Goal: Transaction & Acquisition: Obtain resource

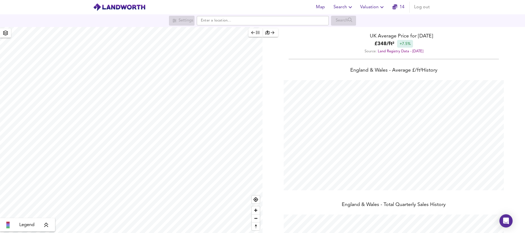
scroll to position [233, 525]
click at [351, 5] on icon "button" at bounding box center [350, 7] width 7 height 7
click at [347, 27] on li "Search History" at bounding box center [344, 30] width 55 height 10
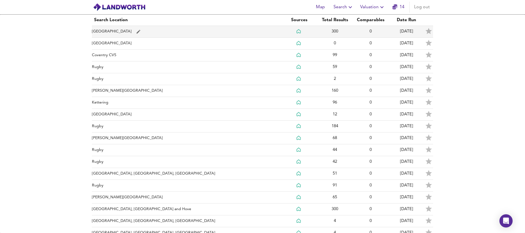
click at [163, 28] on td "[GEOGRAPHIC_DATA]" at bounding box center [186, 32] width 189 height 12
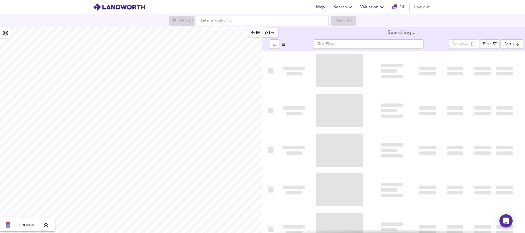
type input "biggest"
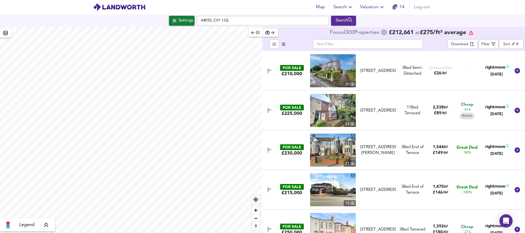
drag, startPoint x: 432, startPoint y: 84, endPoint x: 471, endPoint y: 13, distance: 80.3
click at [471, 13] on header "Map Search Valuation 14 Log out" at bounding box center [262, 7] width 525 height 14
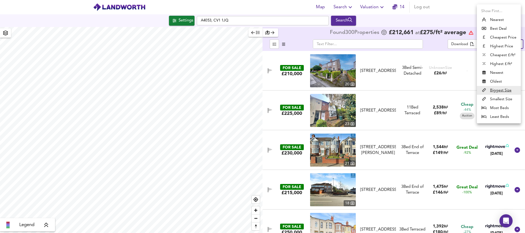
click at [511, 43] on body "Map Search Valuation 14 Log out Settings A4053, CV1 1JQ Search Legend Found 300…" at bounding box center [262, 116] width 525 height 233
click at [430, 46] on div at bounding box center [262, 116] width 525 height 233
click at [507, 45] on body "Map Search Valuation 14 Log out Settings A4053, CV1 1JQ Search Legend Found 300…" at bounding box center [262, 116] width 525 height 233
click at [501, 89] on u "Biggest Size" at bounding box center [500, 91] width 21 height 6
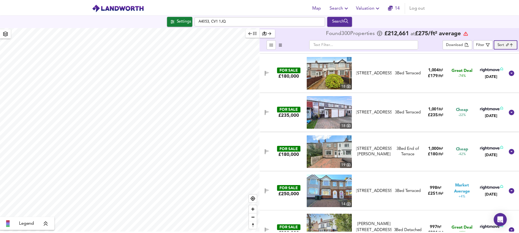
scroll to position [1941, 0]
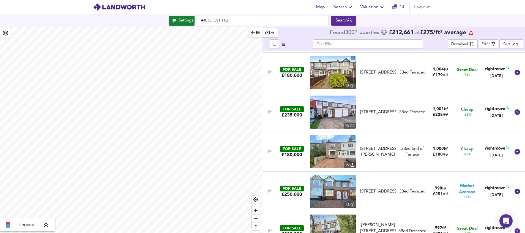
click at [343, 73] on img at bounding box center [333, 72] width 46 height 33
click at [382, 7] on icon "button" at bounding box center [382, 7] width 7 height 7
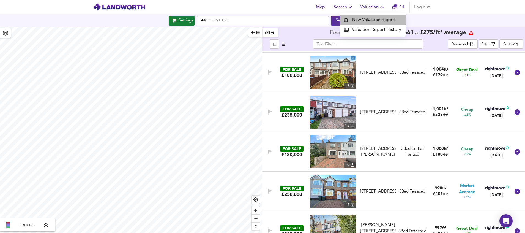
click at [374, 17] on li "New Valuation Report" at bounding box center [373, 20] width 66 height 10
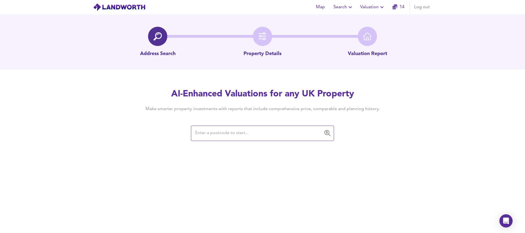
click at [232, 132] on input "text" at bounding box center [259, 133] width 130 height 10
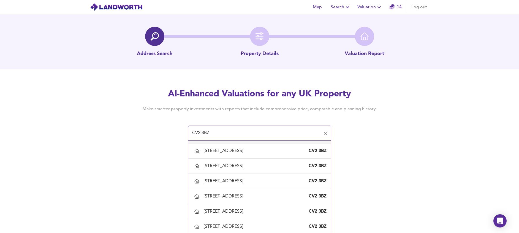
scroll to position [372, 0]
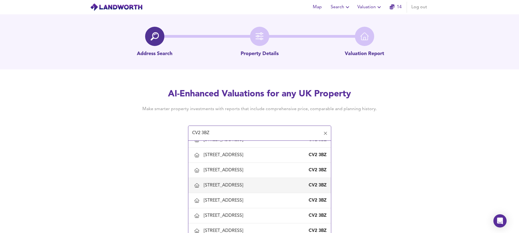
click at [233, 183] on div "[STREET_ADDRESS]" at bounding box center [225, 185] width 42 height 6
type input "[STREET_ADDRESS]"
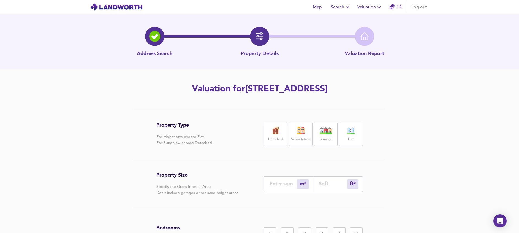
click at [322, 137] on label "Terraced" at bounding box center [325, 139] width 13 height 7
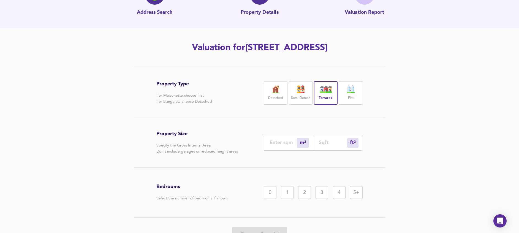
click at [321, 190] on div "3" at bounding box center [321, 192] width 13 height 13
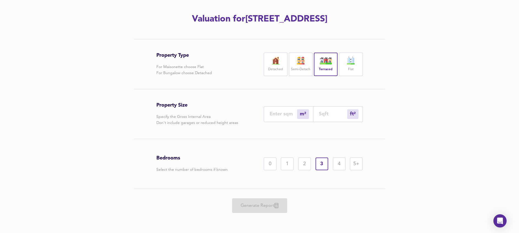
scroll to position [70, 0]
click at [260, 206] on div "Generate Report" at bounding box center [259, 205] width 206 height 33
click at [331, 115] on input "number" at bounding box center [333, 114] width 28 height 6
type input "0"
type input "1"
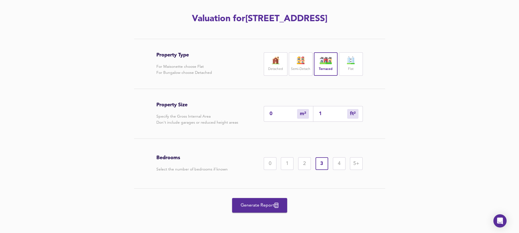
type input "1"
type input "10"
type input "9"
type input "100"
type input "93"
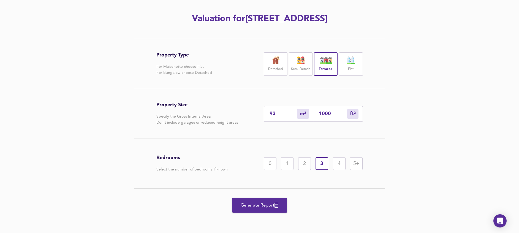
type input "1000"
click at [257, 202] on span "Generate Report" at bounding box center [260, 205] width 44 height 8
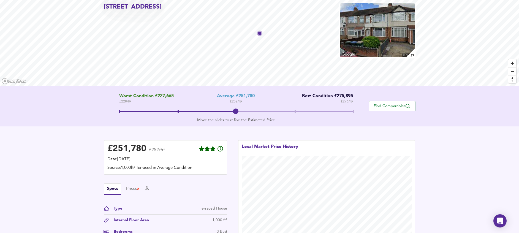
scroll to position [26, 0]
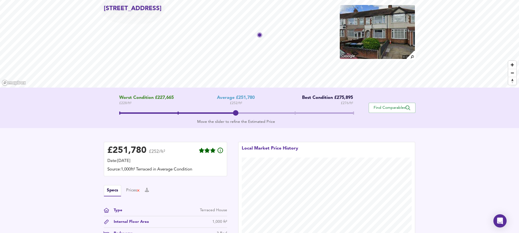
click at [453, 134] on div "£ 251,780 £252/ft² Date: [DATE] Source: 1,000ft² Terraced in Average Condition …" at bounding box center [259, 194] width 519 height 132
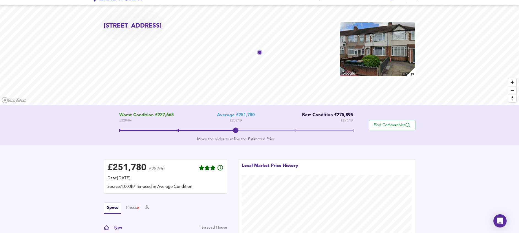
scroll to position [0, 0]
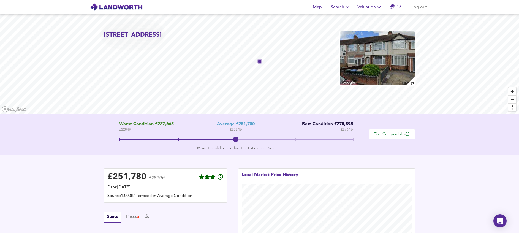
drag, startPoint x: 105, startPoint y: 36, endPoint x: 143, endPoint y: 43, distance: 39.3
click at [143, 39] on h2 "[STREET_ADDRESS]" at bounding box center [133, 35] width 58 height 9
drag, startPoint x: 143, startPoint y: 43, endPoint x: 116, endPoint y: 40, distance: 26.9
copy h2 "[STREET_ADDRESS]"
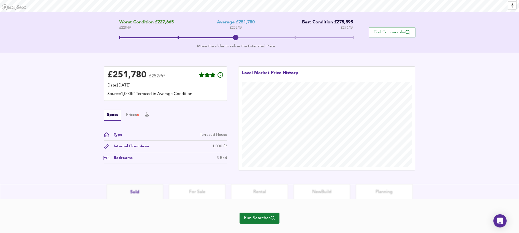
scroll to position [112, 0]
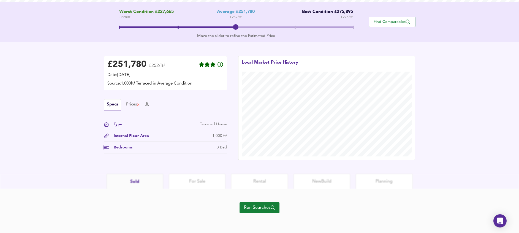
click at [253, 208] on span "Run Searches" at bounding box center [259, 208] width 31 height 8
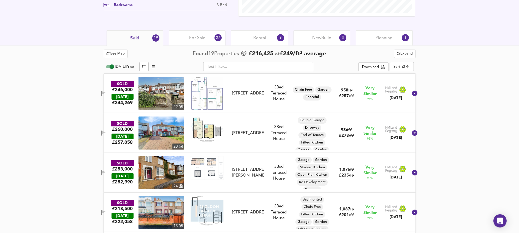
scroll to position [237, 0]
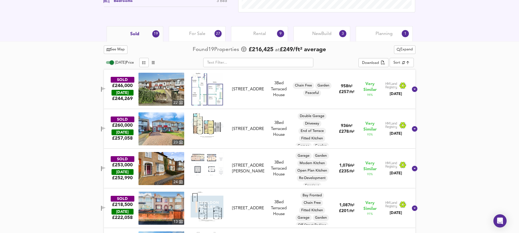
click at [108, 62] on input "[DATE] Price" at bounding box center [112, 62] width 20 height 7
checkbox input "false"
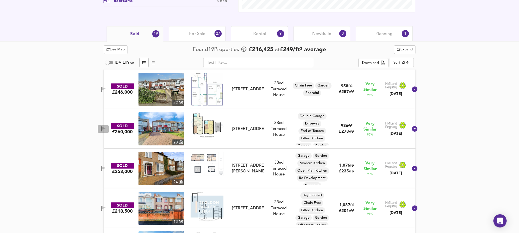
click at [102, 127] on icon "button" at bounding box center [101, 128] width 1 height 5
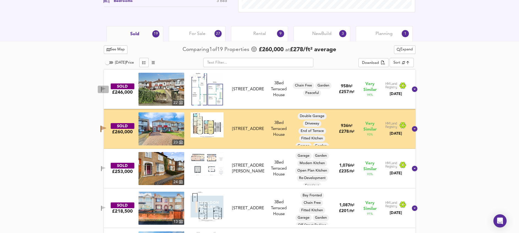
click at [106, 89] on icon "button" at bounding box center [103, 89] width 5 height 5
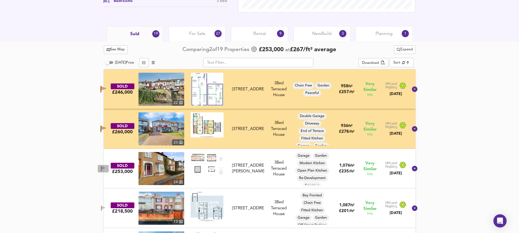
click at [106, 169] on icon "button" at bounding box center [103, 168] width 5 height 5
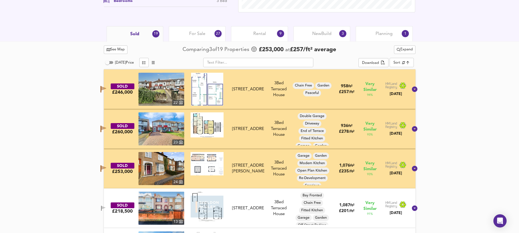
click at [109, 50] on icon "button" at bounding box center [109, 50] width 4 height 4
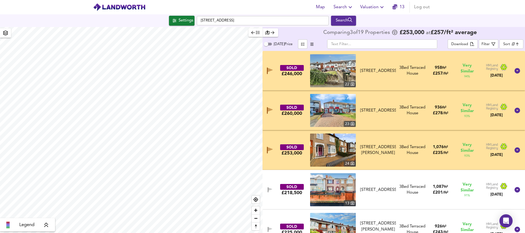
checkbox input "false"
checkbox input "true"
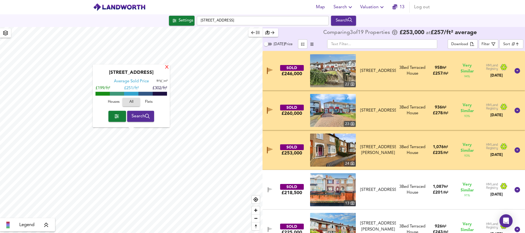
click at [165, 67] on div "X" at bounding box center [167, 67] width 5 height 5
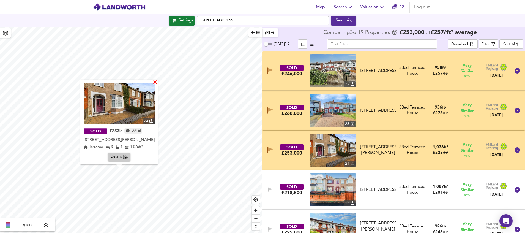
click at [155, 85] on div "X" at bounding box center [155, 82] width 5 height 5
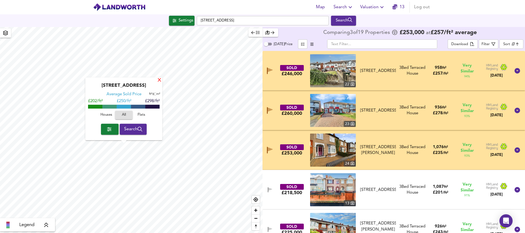
click at [160, 81] on div "X" at bounding box center [159, 80] width 5 height 5
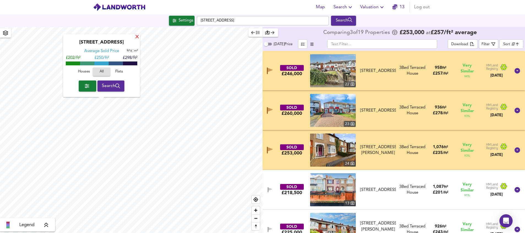
click at [138, 37] on div "X" at bounding box center [137, 37] width 5 height 5
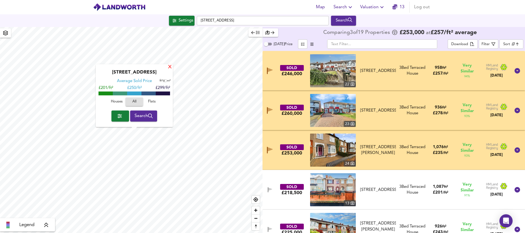
click at [170, 65] on div "X" at bounding box center [170, 67] width 5 height 5
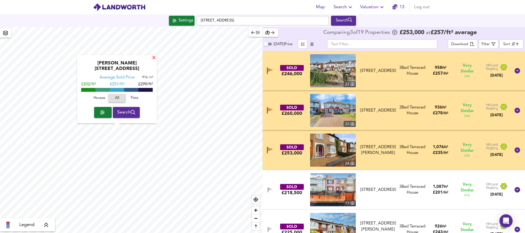
click at [152, 61] on div "X" at bounding box center [154, 58] width 5 height 5
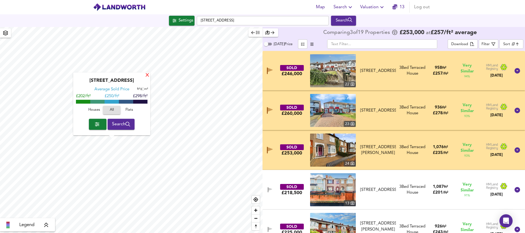
click at [148, 75] on div "X" at bounding box center [147, 75] width 5 height 5
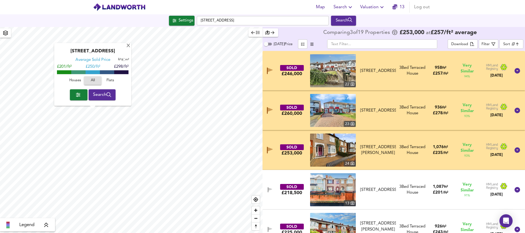
click at [130, 49] on div "[GEOGRAPHIC_DATA] Average Sold Price ft² m² £201/ft² £ 250/ft² £298/ft² Houses …" at bounding box center [92, 74] width 77 height 63
click at [128, 47] on div "X" at bounding box center [128, 45] width 5 height 5
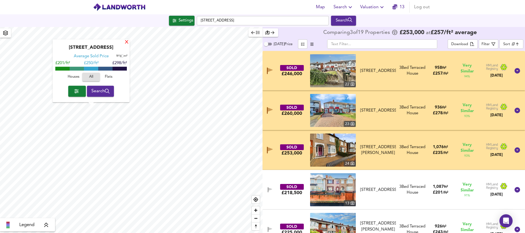
click at [128, 43] on div "X" at bounding box center [126, 42] width 5 height 5
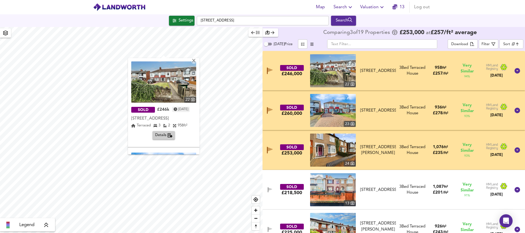
click at [170, 86] on img at bounding box center [163, 81] width 65 height 41
click at [333, 115] on img at bounding box center [333, 110] width 46 height 33
click at [319, 148] on img at bounding box center [333, 150] width 46 height 33
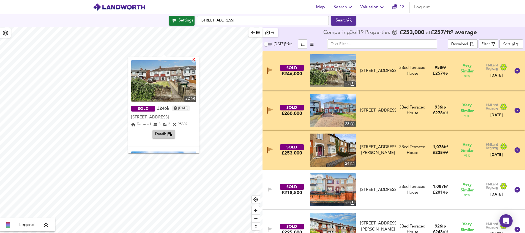
click at [196, 60] on div "X" at bounding box center [194, 60] width 5 height 5
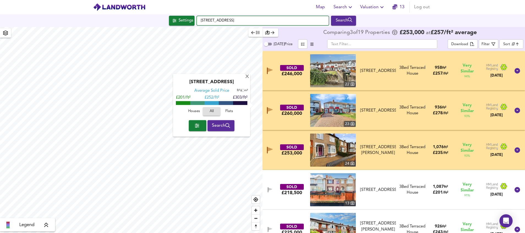
click at [239, 23] on input "[STREET_ADDRESS]" at bounding box center [263, 20] width 132 height 9
drag, startPoint x: 245, startPoint y: 21, endPoint x: 226, endPoint y: 21, distance: 19.3
click at [226, 21] on input "[STREET_ADDRESS]" at bounding box center [263, 20] width 132 height 9
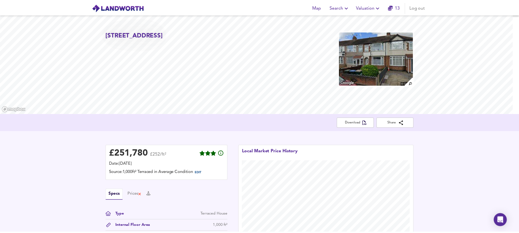
scroll to position [237, 0]
